Goal: Find specific page/section: Find specific page/section

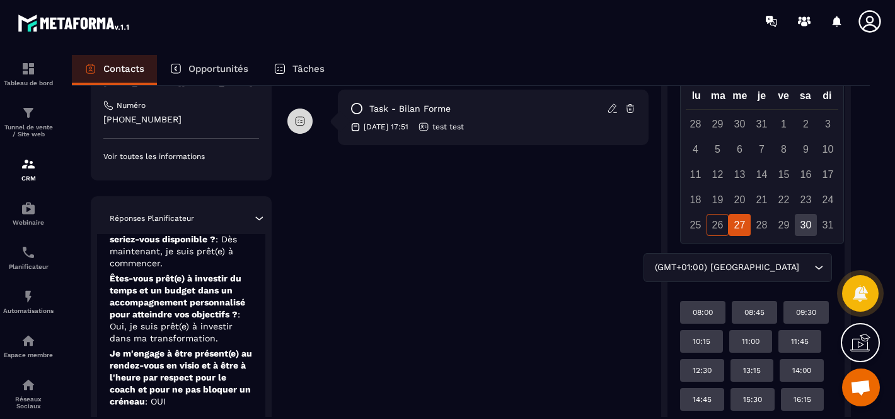
scroll to position [214, 0]
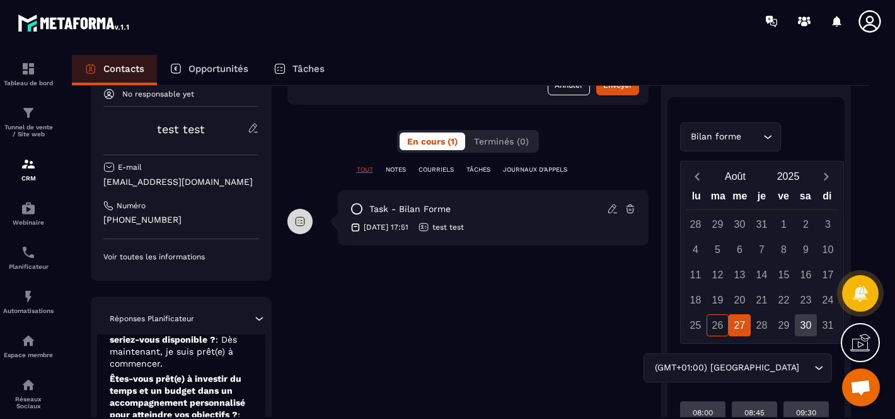
click at [865, 381] on span "Ouvrir le chat" at bounding box center [860, 388] width 21 height 18
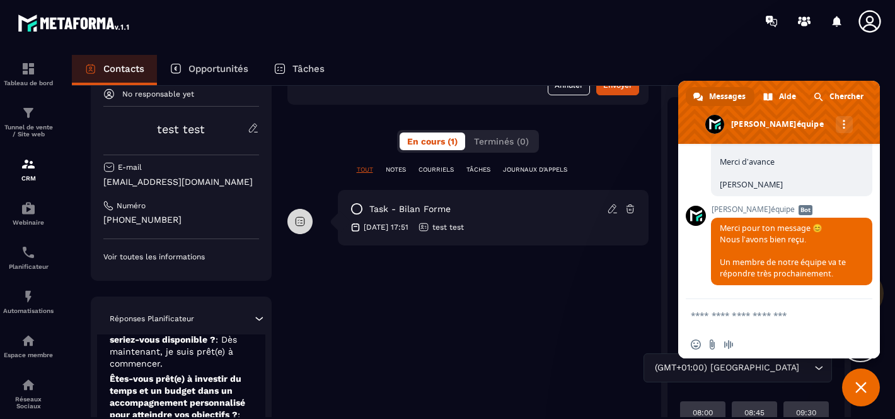
scroll to position [2419, 0]
click at [855, 386] on span "Fermer le chat" at bounding box center [860, 386] width 11 height 11
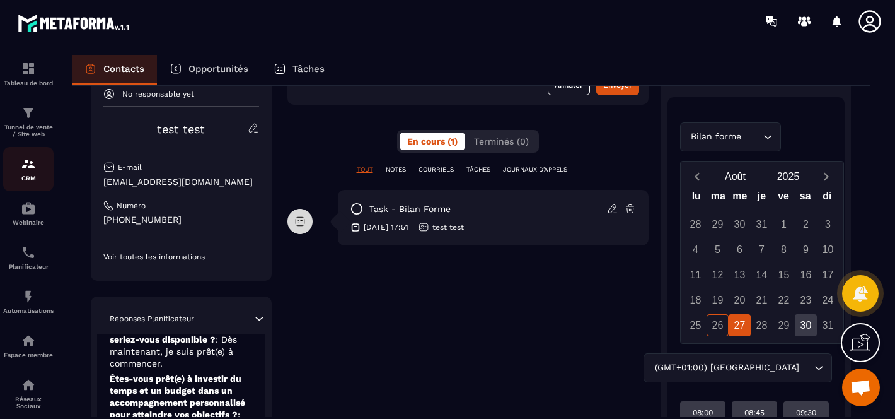
click at [30, 178] on p "CRM" at bounding box center [28, 178] width 50 height 7
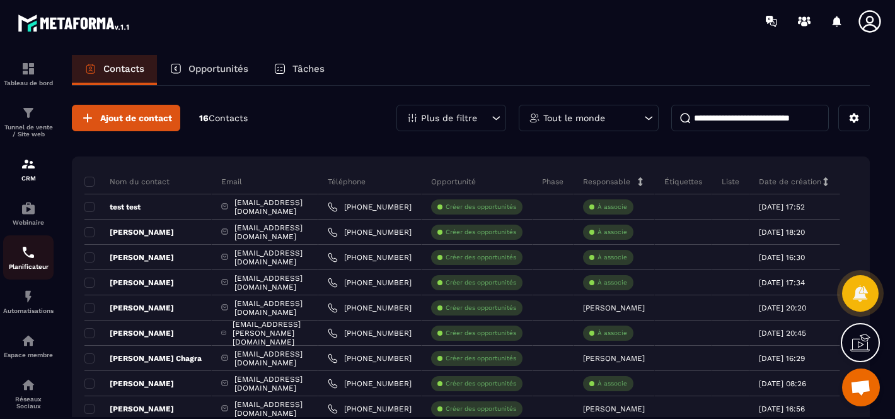
click at [24, 259] on img at bounding box center [28, 252] width 15 height 15
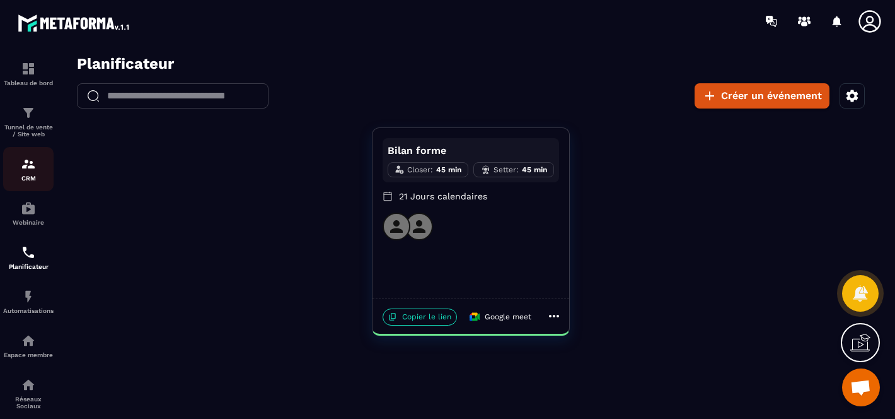
click at [26, 171] on img at bounding box center [28, 163] width 15 height 15
